Goal: Navigation & Orientation: Find specific page/section

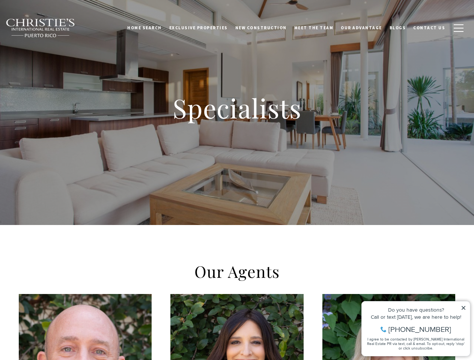
click at [237, 180] on div "Specialists" at bounding box center [237, 112] width 474 height 225
click at [155, 28] on link "Home Search" at bounding box center [144, 27] width 42 height 19
click at [319, 28] on link "Meet the Team" at bounding box center [313, 27] width 47 height 19
click at [459, 28] on span "button" at bounding box center [459, 28] width 10 height 1
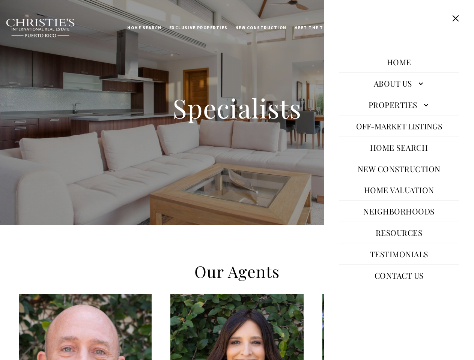
click at [463, 308] on icon at bounding box center [464, 308] width 4 height 4
